Goal: Check status: Check status

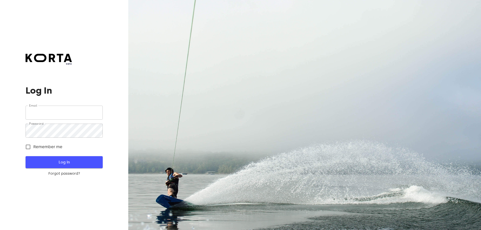
type input "[EMAIL_ADDRESS][DOMAIN_NAME]"
click at [64, 162] on span "Log In" at bounding box center [64, 162] width 61 height 7
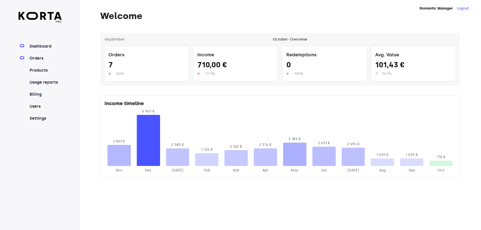
click at [43, 56] on link "Orders" at bounding box center [45, 58] width 33 height 6
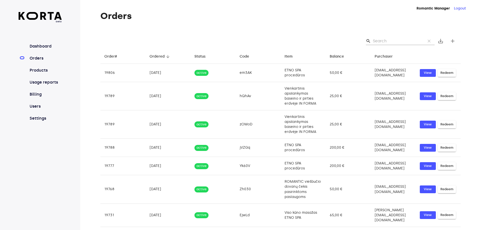
click at [390, 40] on input "Search" at bounding box center [396, 41] width 49 height 8
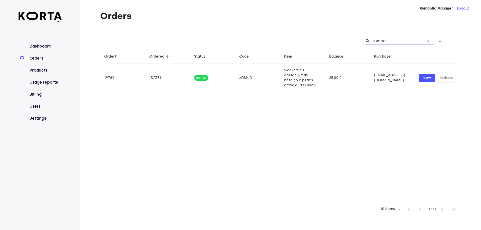
type input "zomod"
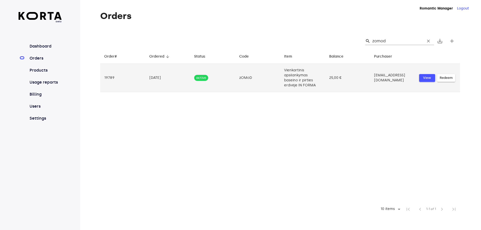
click at [427, 77] on span "View" at bounding box center [427, 78] width 11 height 6
